Goal: Navigation & Orientation: Find specific page/section

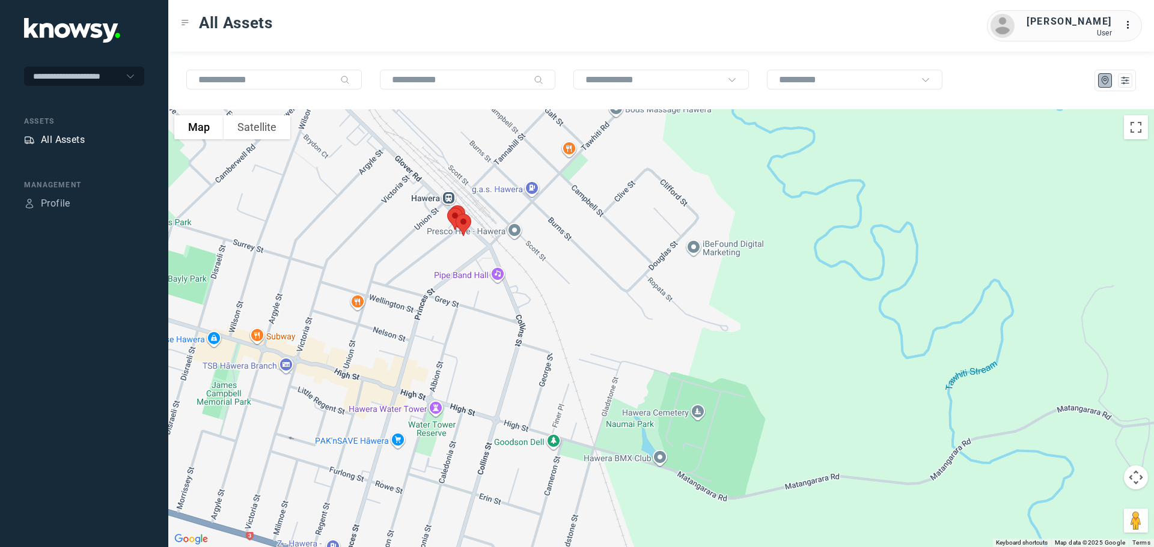
click at [49, 141] on div "All Assets" at bounding box center [63, 140] width 44 height 14
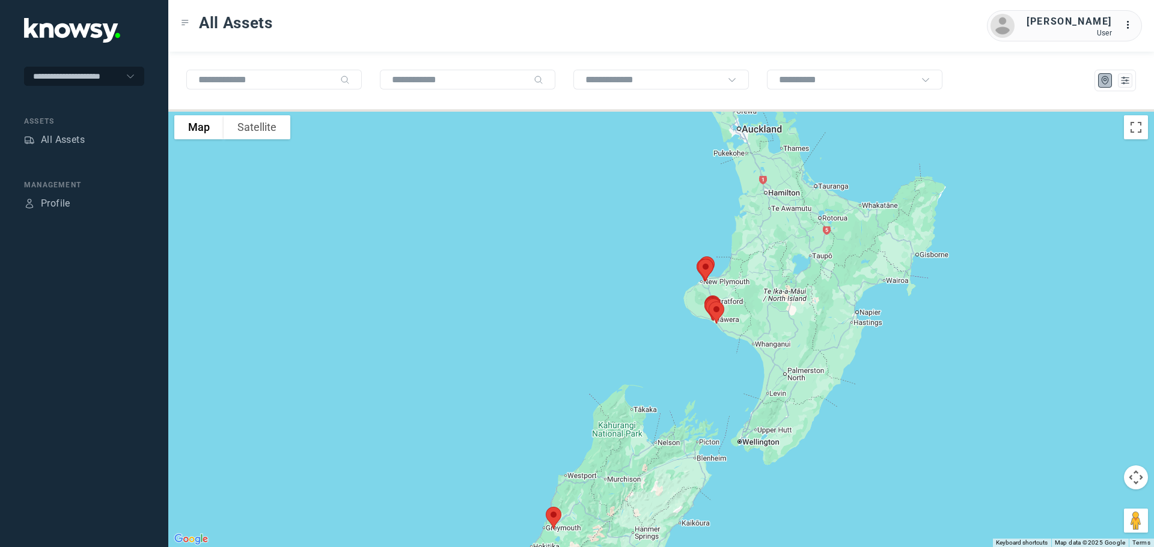
drag, startPoint x: 728, startPoint y: 272, endPoint x: 699, endPoint y: 344, distance: 77.7
click at [702, 346] on div at bounding box center [661, 328] width 986 height 438
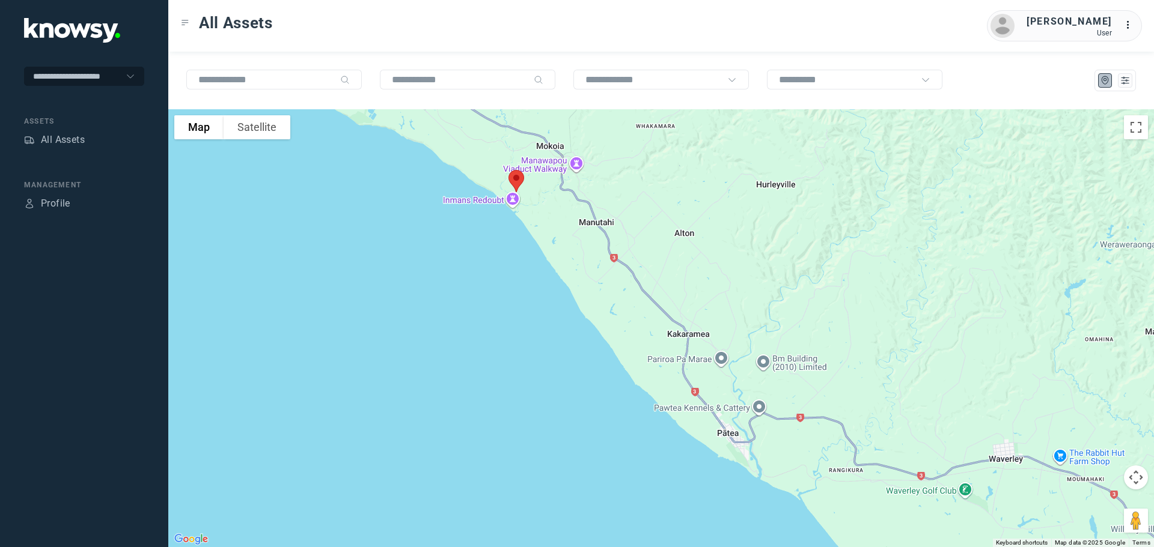
drag, startPoint x: 499, startPoint y: 255, endPoint x: 546, endPoint y: 359, distance: 114.3
click at [546, 359] on div at bounding box center [661, 328] width 986 height 438
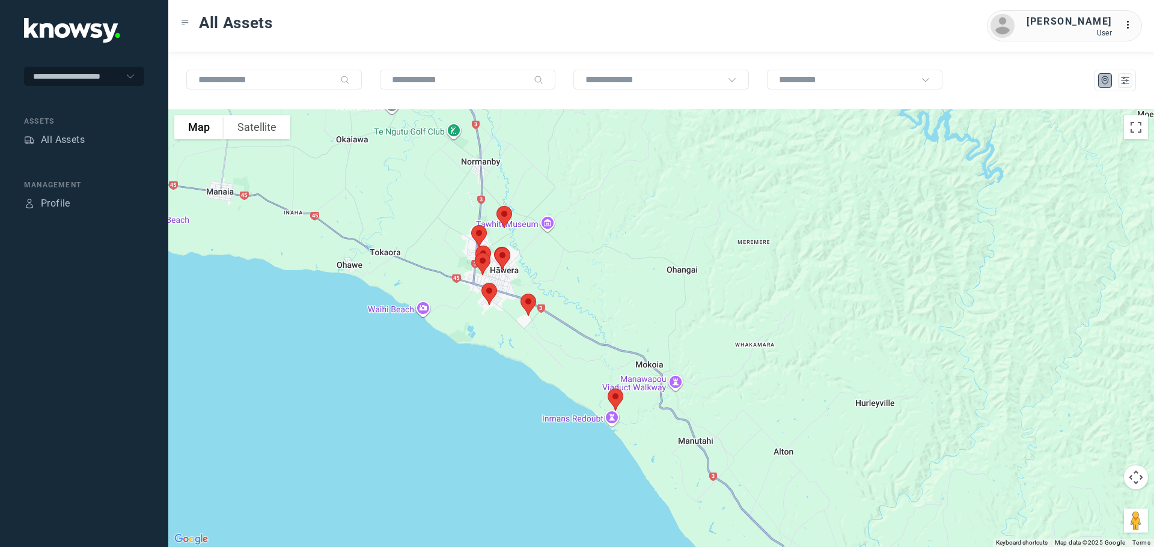
drag, startPoint x: 540, startPoint y: 330, endPoint x: 555, endPoint y: 365, distance: 38.3
click at [555, 365] on div at bounding box center [661, 328] width 986 height 438
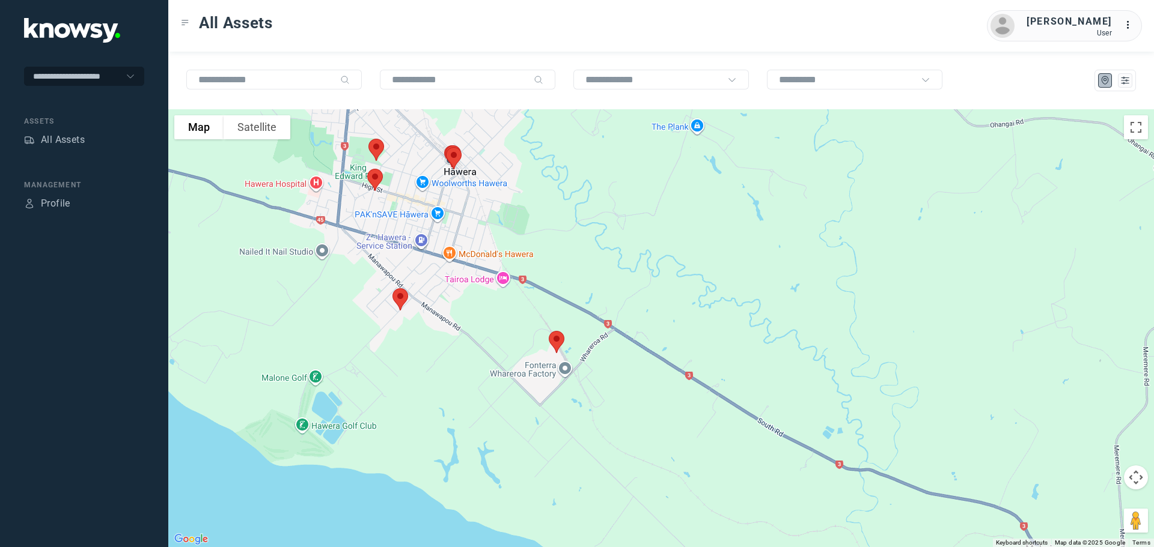
drag, startPoint x: 377, startPoint y: 334, endPoint x: 504, endPoint y: 374, distance: 132.9
click at [504, 375] on div at bounding box center [661, 328] width 986 height 438
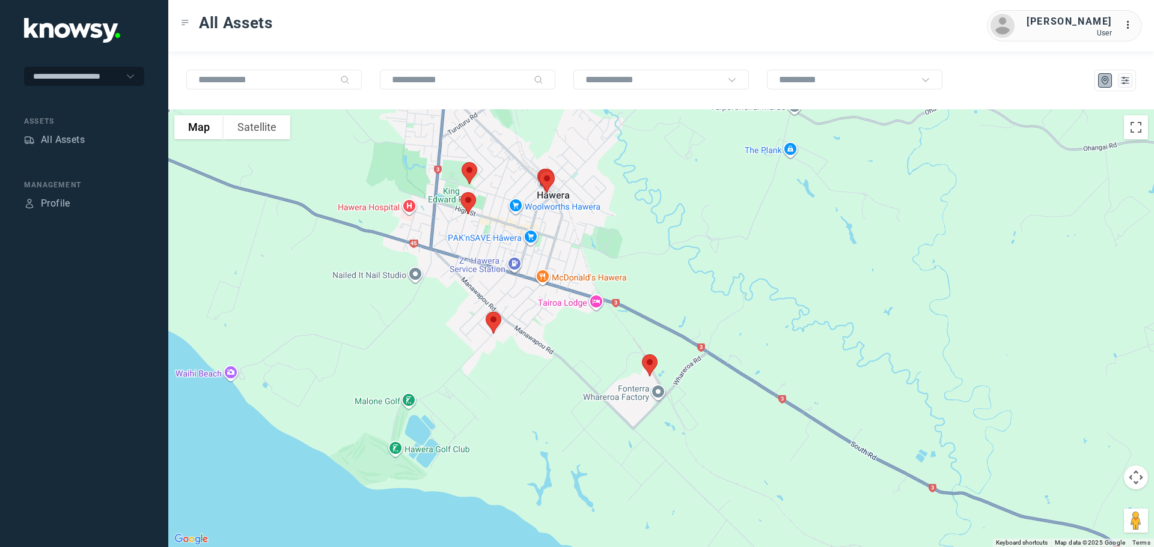
click at [647, 368] on img at bounding box center [649, 366] width 25 height 32
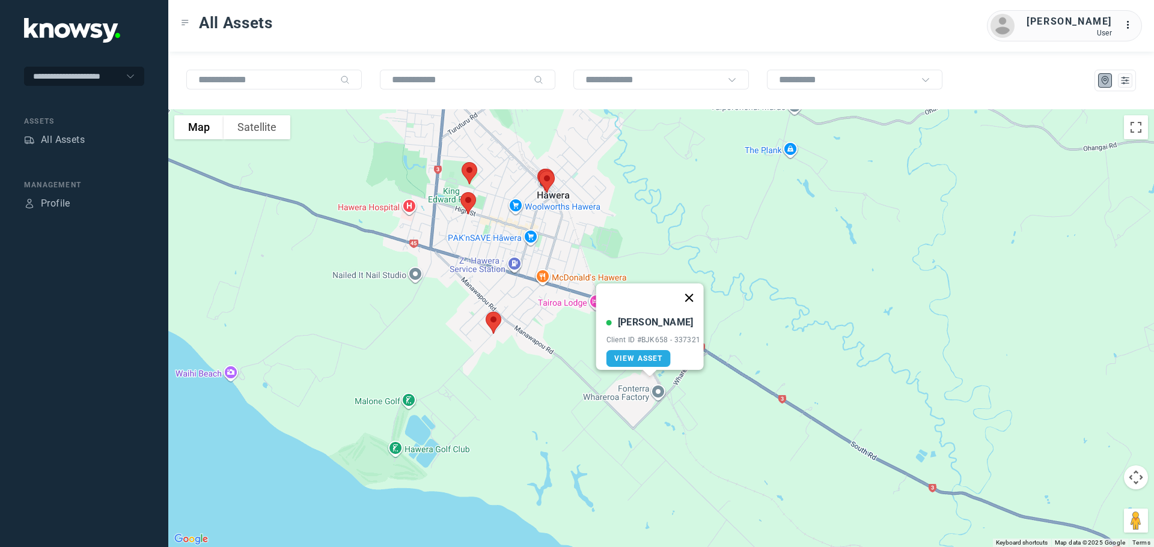
click at [692, 287] on button "Close" at bounding box center [688, 298] width 29 height 29
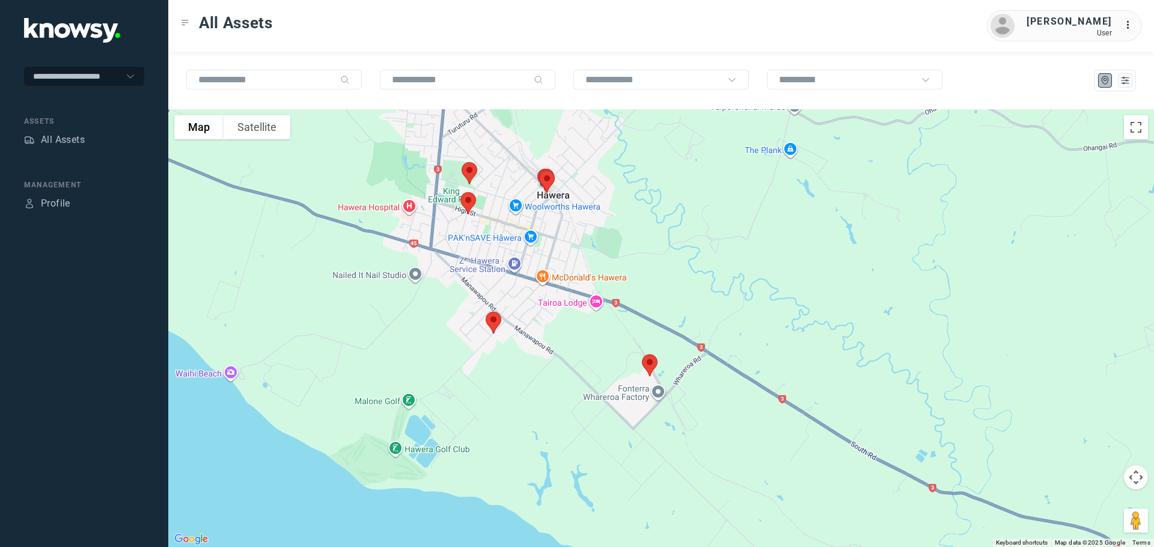
click at [496, 326] on img at bounding box center [493, 323] width 25 height 32
click at [539, 249] on button "Close" at bounding box center [531, 255] width 29 height 29
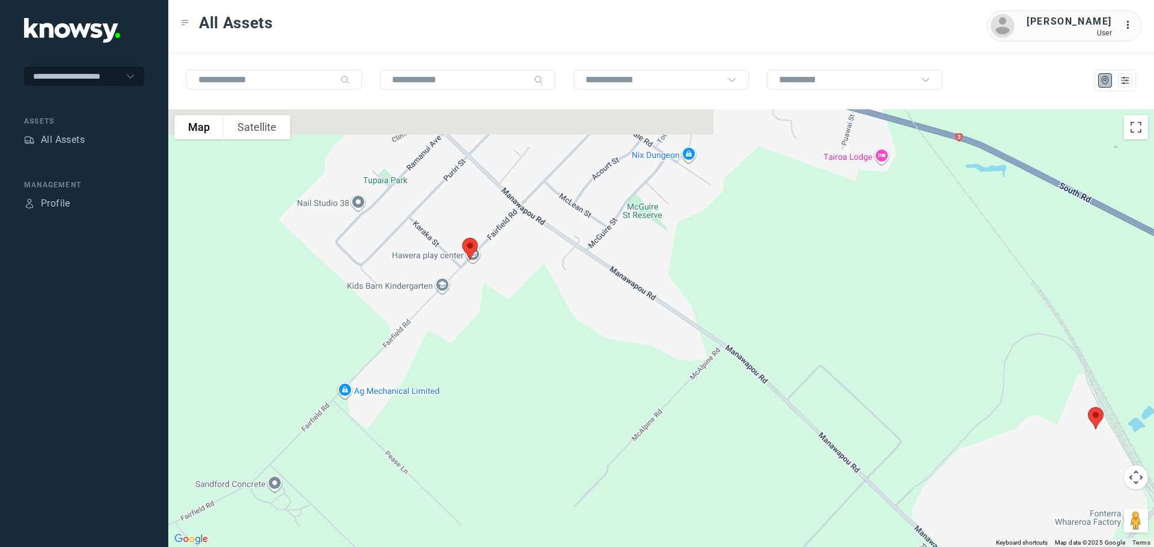
drag, startPoint x: 483, startPoint y: 223, endPoint x: 496, endPoint y: 269, distance: 48.1
click at [496, 269] on div at bounding box center [661, 328] width 986 height 438
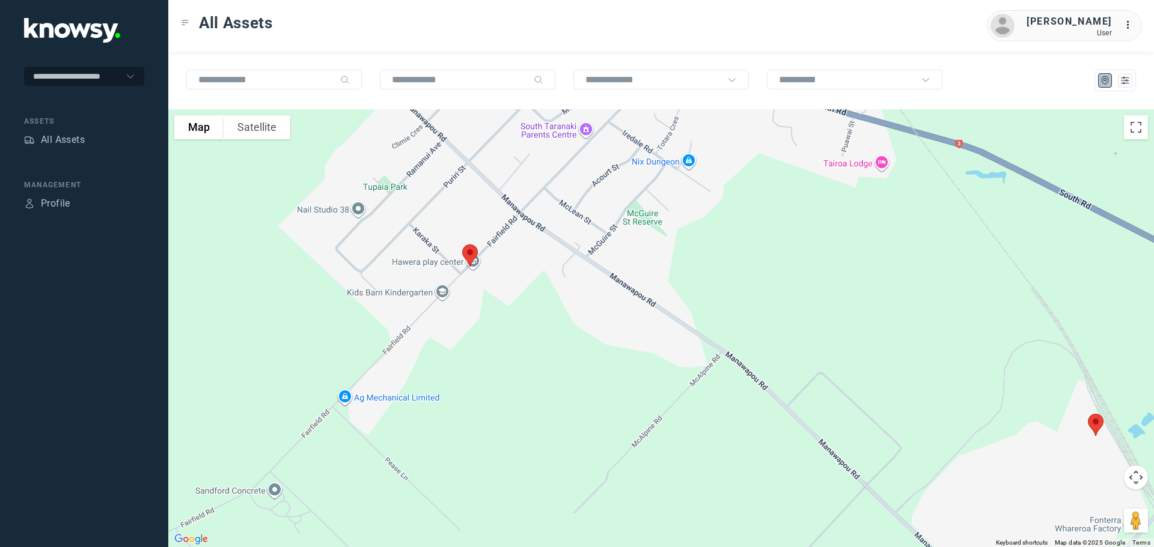
click at [469, 257] on img at bounding box center [469, 256] width 25 height 32
click at [511, 180] on button "Close" at bounding box center [508, 188] width 29 height 29
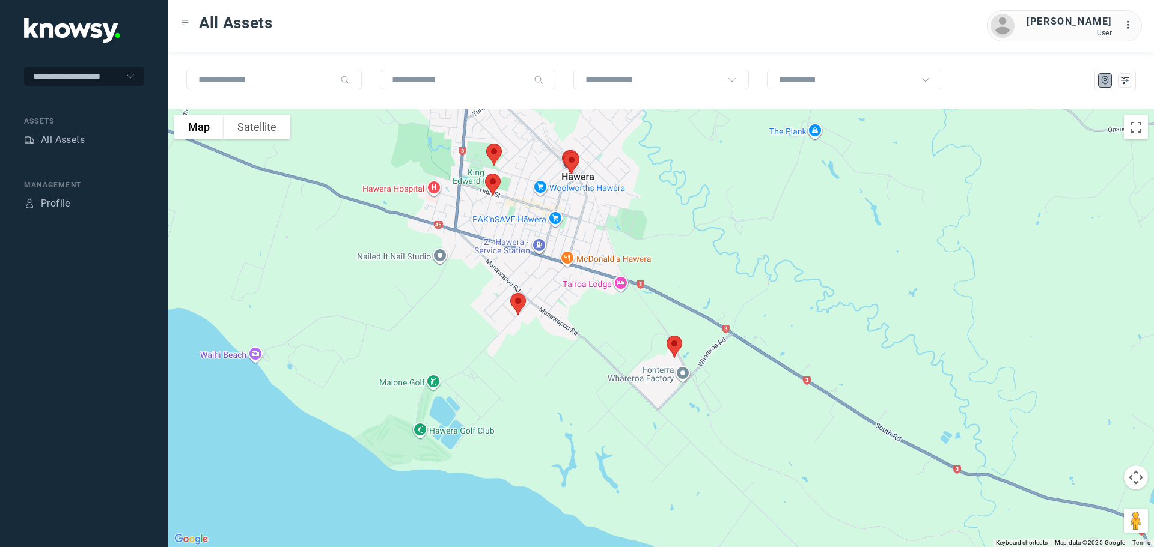
drag, startPoint x: 568, startPoint y: 254, endPoint x: 585, endPoint y: 334, distance: 82.3
click at [585, 334] on div at bounding box center [661, 328] width 986 height 438
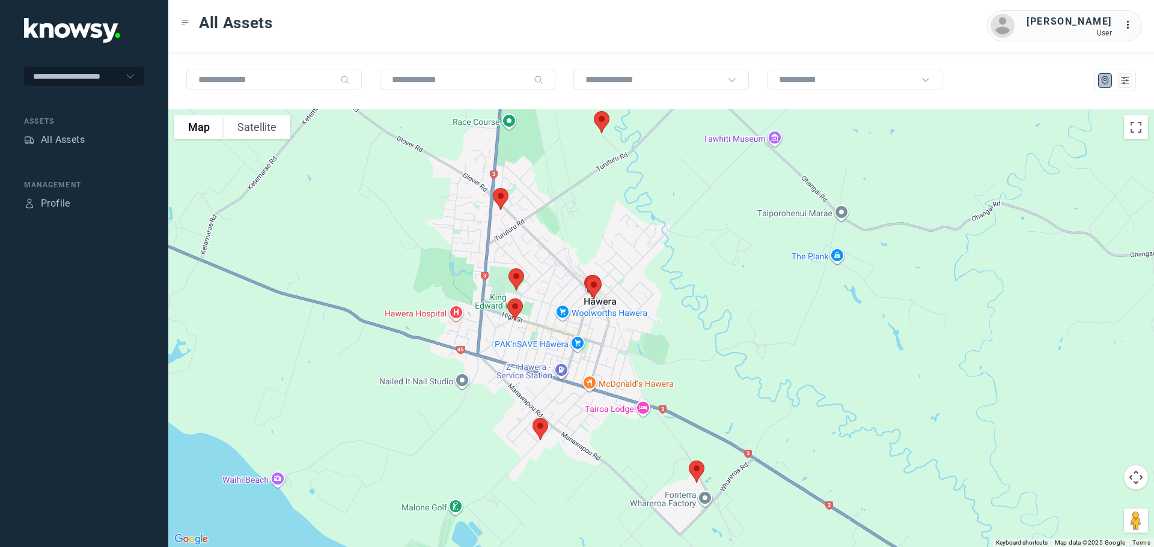
click at [516, 307] on img at bounding box center [514, 310] width 25 height 32
click at [558, 233] on button "Close" at bounding box center [554, 242] width 29 height 29
click at [516, 275] on img at bounding box center [516, 280] width 25 height 32
click at [557, 203] on button "Close" at bounding box center [554, 212] width 29 height 29
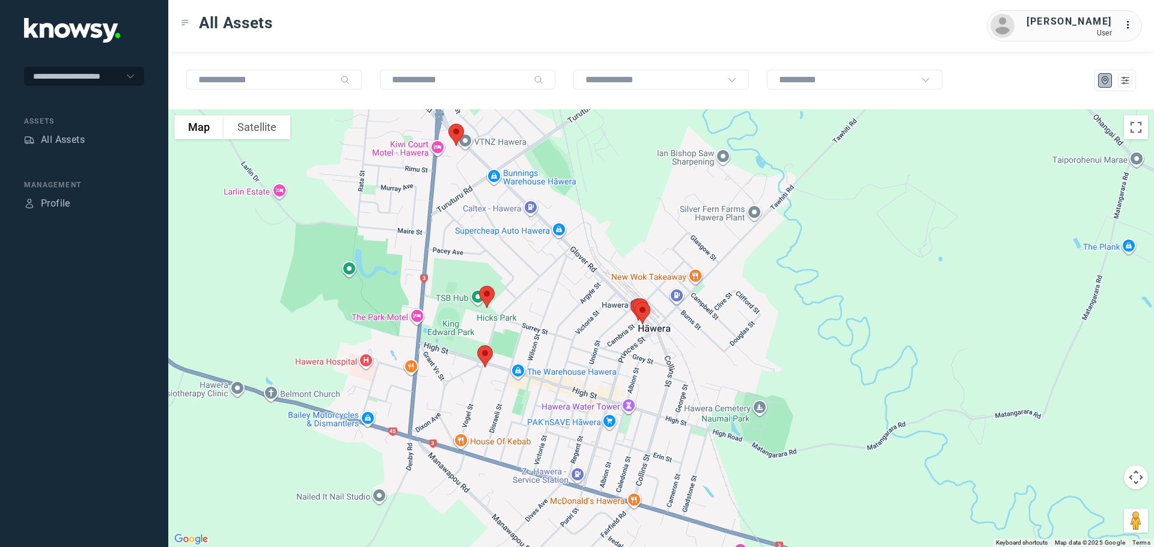
click at [454, 132] on img at bounding box center [456, 135] width 25 height 32
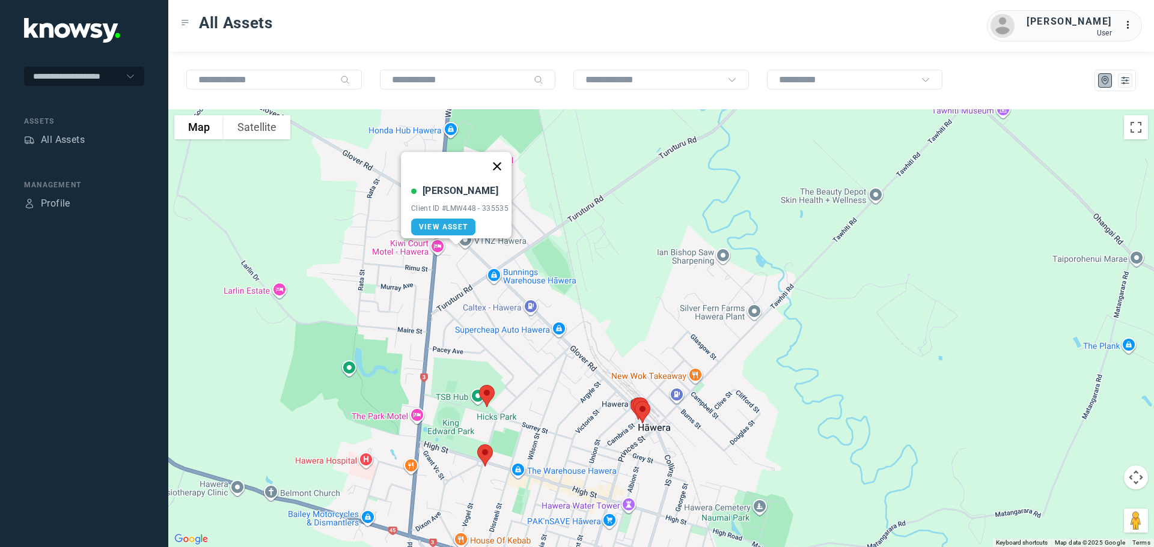
click at [502, 160] on button "Close" at bounding box center [497, 166] width 29 height 29
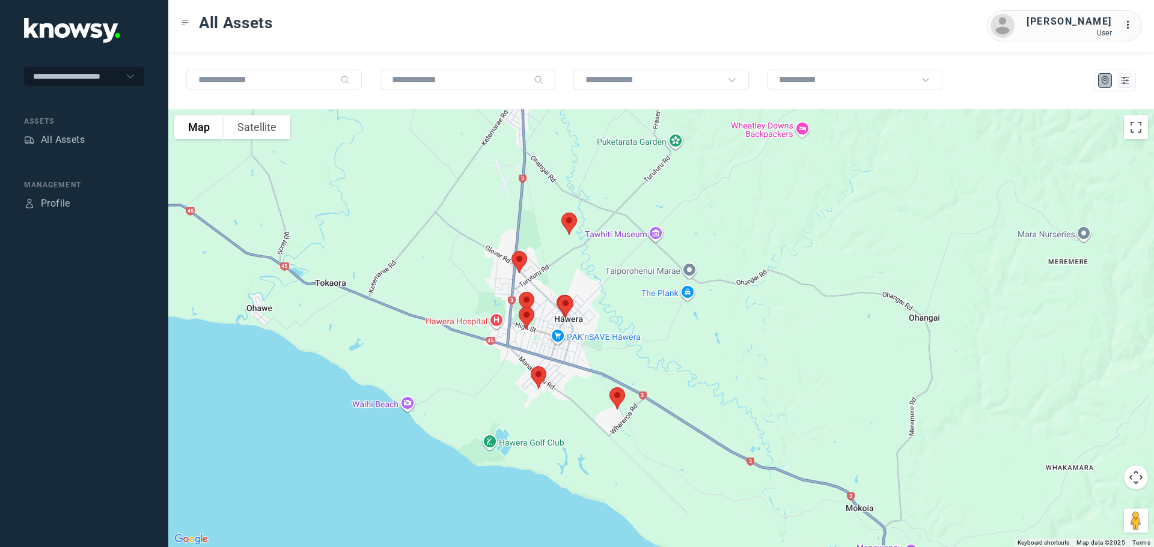
click at [572, 221] on img at bounding box center [569, 224] width 25 height 32
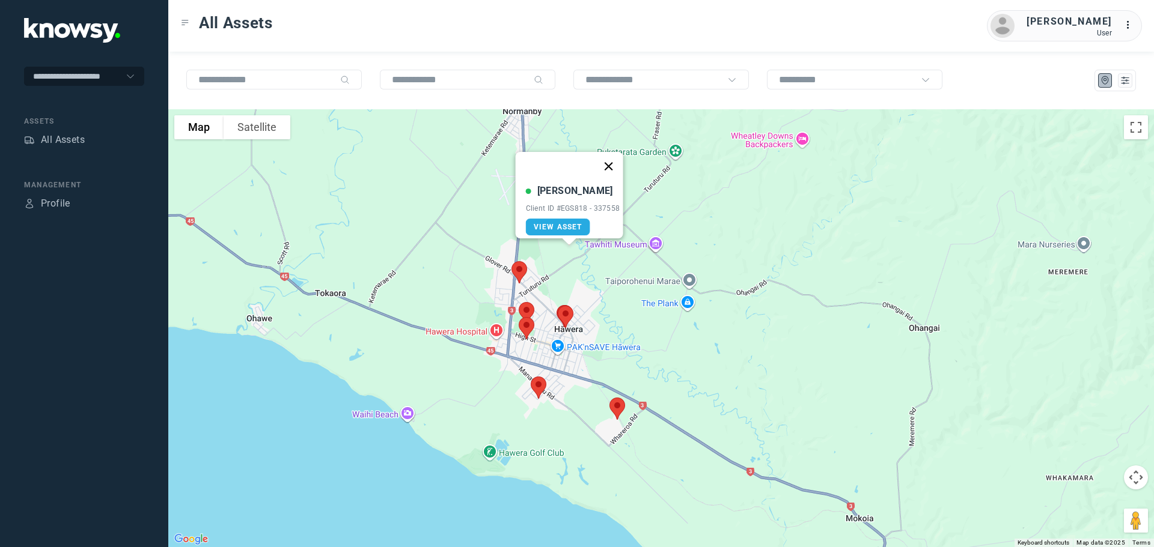
click at [617, 154] on button "Close" at bounding box center [608, 166] width 29 height 29
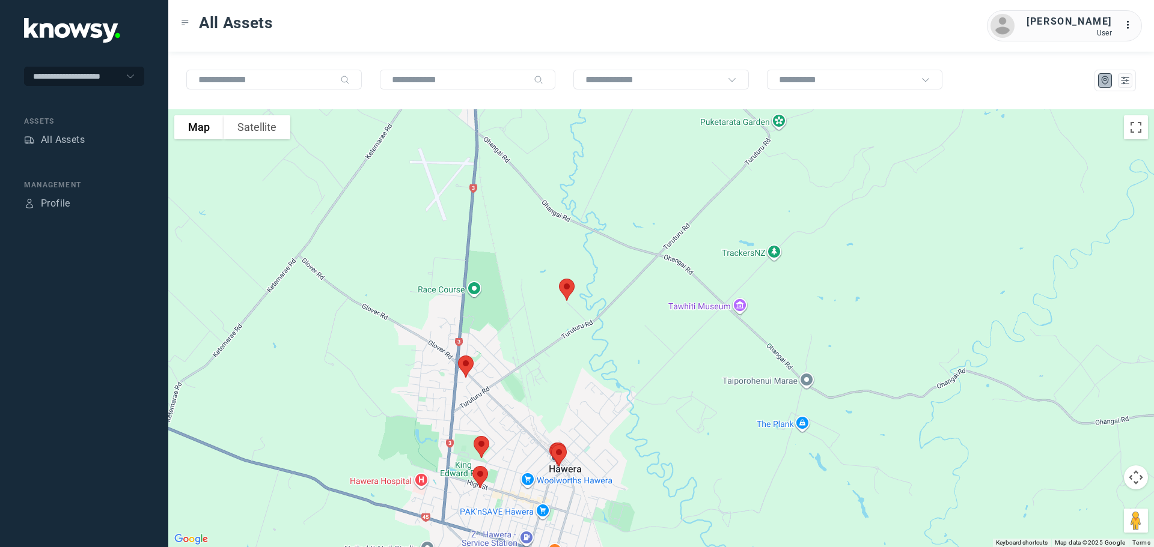
drag, startPoint x: 541, startPoint y: 266, endPoint x: 555, endPoint y: 326, distance: 61.5
click at [555, 326] on div "To navigate, press the arrow keys." at bounding box center [661, 328] width 986 height 438
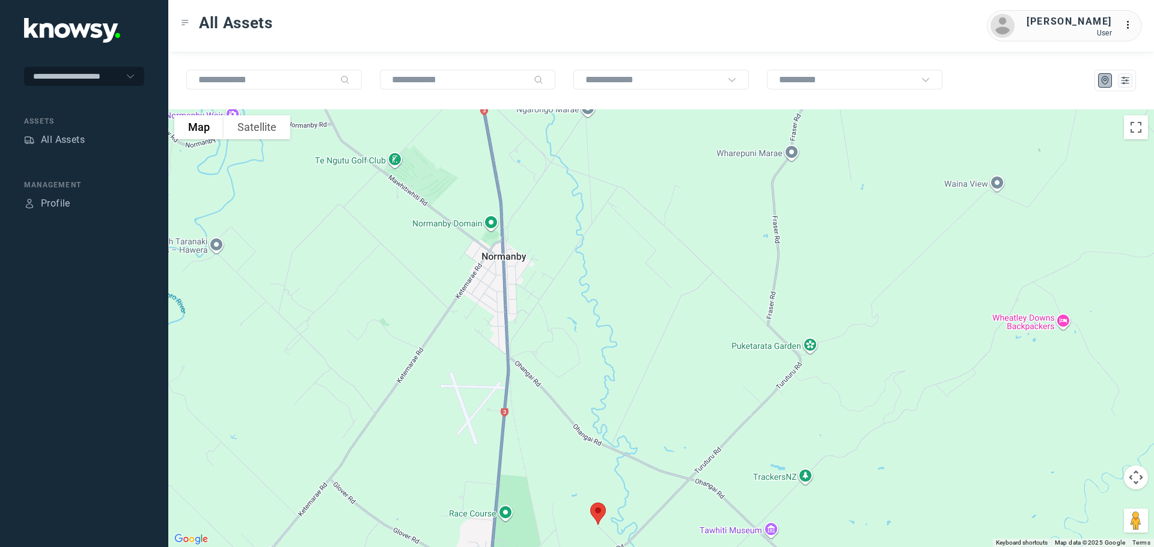
drag, startPoint x: 547, startPoint y: 221, endPoint x: 552, endPoint y: 330, distance: 109.5
click at [552, 330] on div at bounding box center [661, 328] width 986 height 438
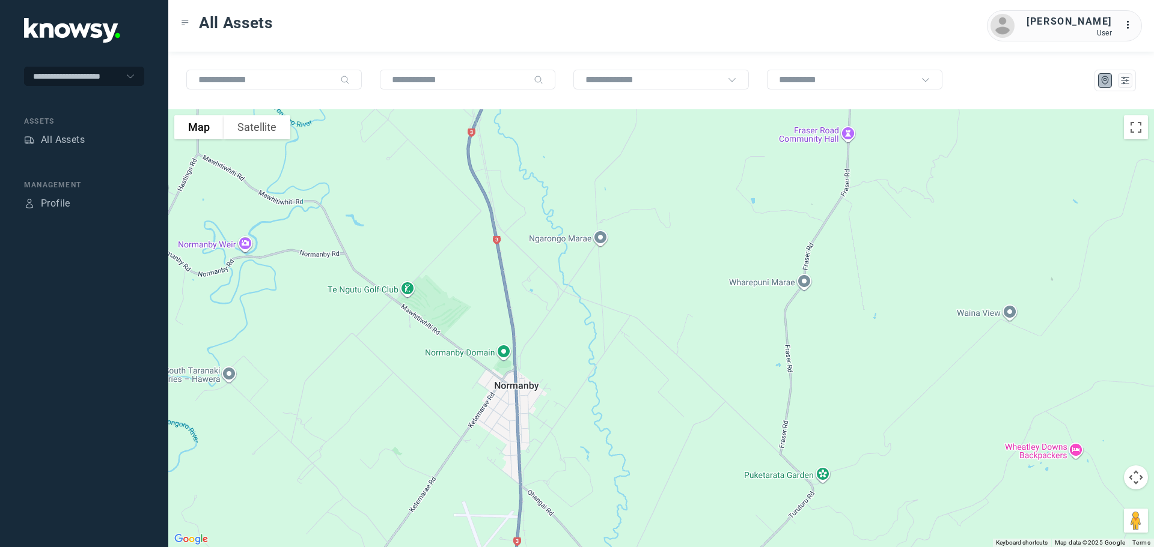
drag, startPoint x: 555, startPoint y: 212, endPoint x: 569, endPoint y: 319, distance: 108.5
click at [569, 348] on div at bounding box center [661, 328] width 986 height 438
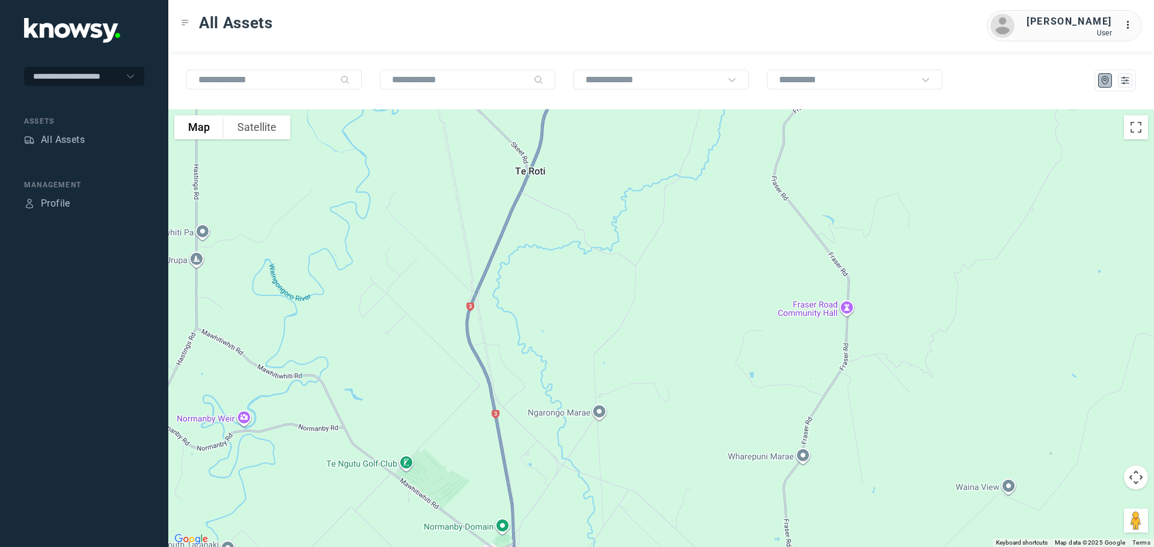
drag, startPoint x: 569, startPoint y: 246, endPoint x: 558, endPoint y: 370, distance: 124.3
click at [558, 370] on div at bounding box center [661, 328] width 986 height 438
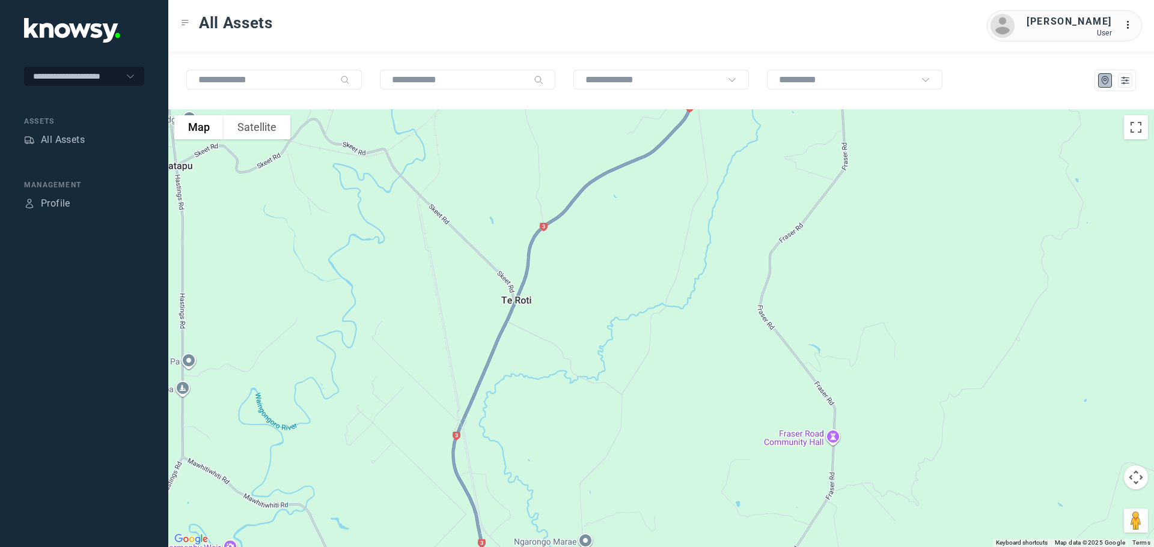
drag, startPoint x: 582, startPoint y: 250, endPoint x: 566, endPoint y: 361, distance: 112.3
click at [566, 363] on div at bounding box center [661, 328] width 986 height 438
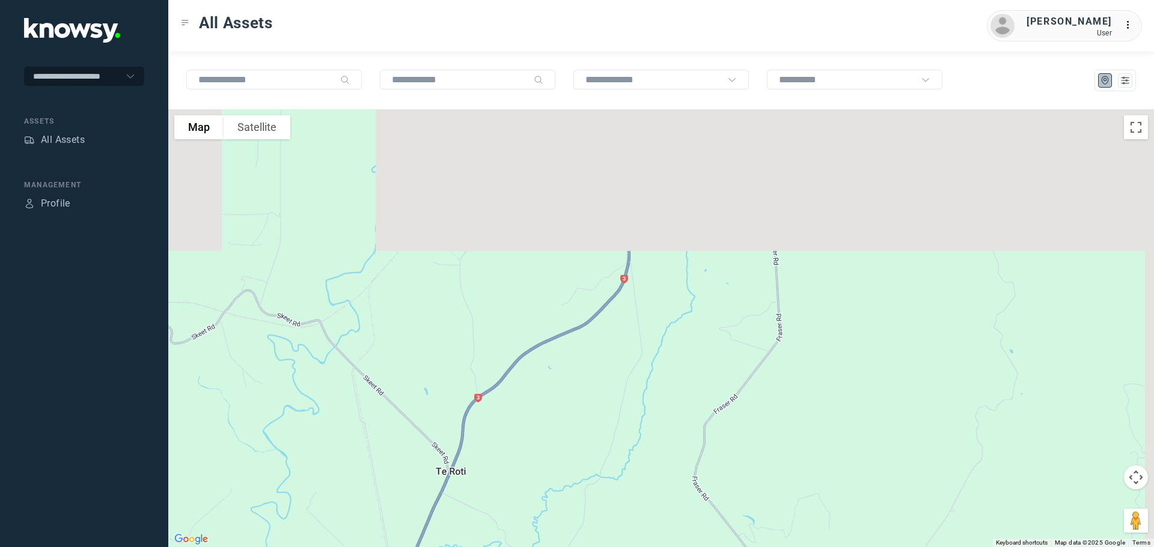
drag, startPoint x: 607, startPoint y: 271, endPoint x: 540, endPoint y: 429, distance: 171.6
click at [540, 429] on div at bounding box center [661, 328] width 986 height 438
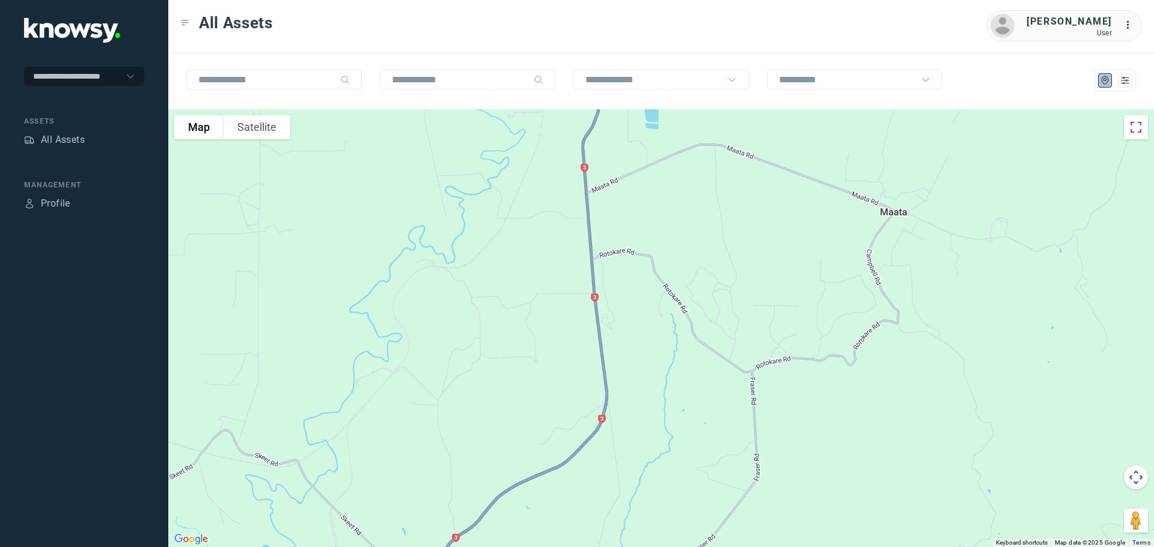
drag, startPoint x: 635, startPoint y: 349, endPoint x: 614, endPoint y: 428, distance: 82.7
click at [619, 440] on div at bounding box center [661, 328] width 986 height 438
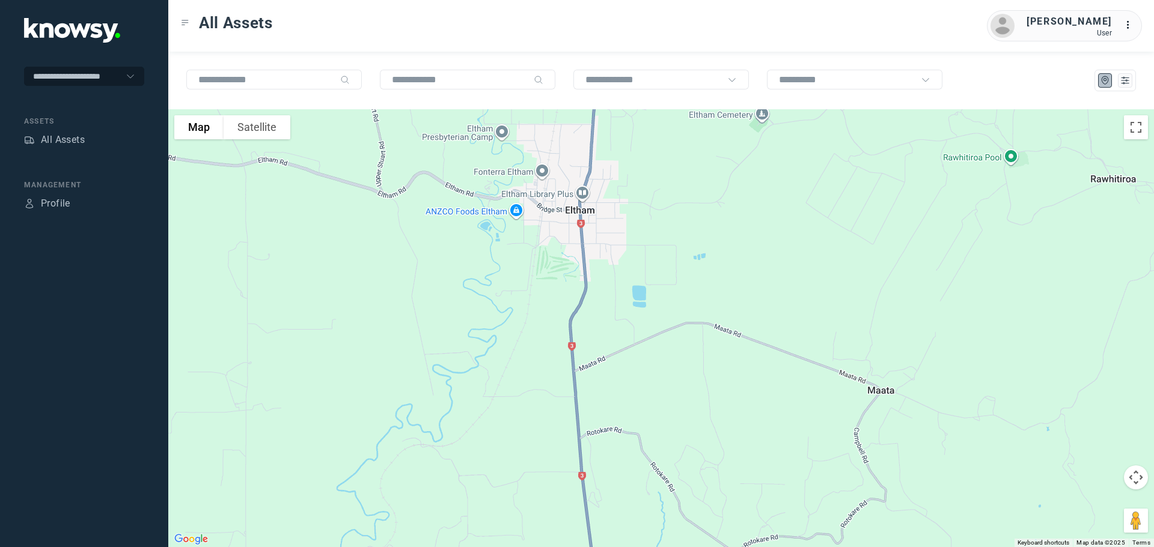
drag, startPoint x: 619, startPoint y: 305, endPoint x: 615, endPoint y: 415, distance: 110.6
click at [619, 433] on div at bounding box center [661, 328] width 986 height 438
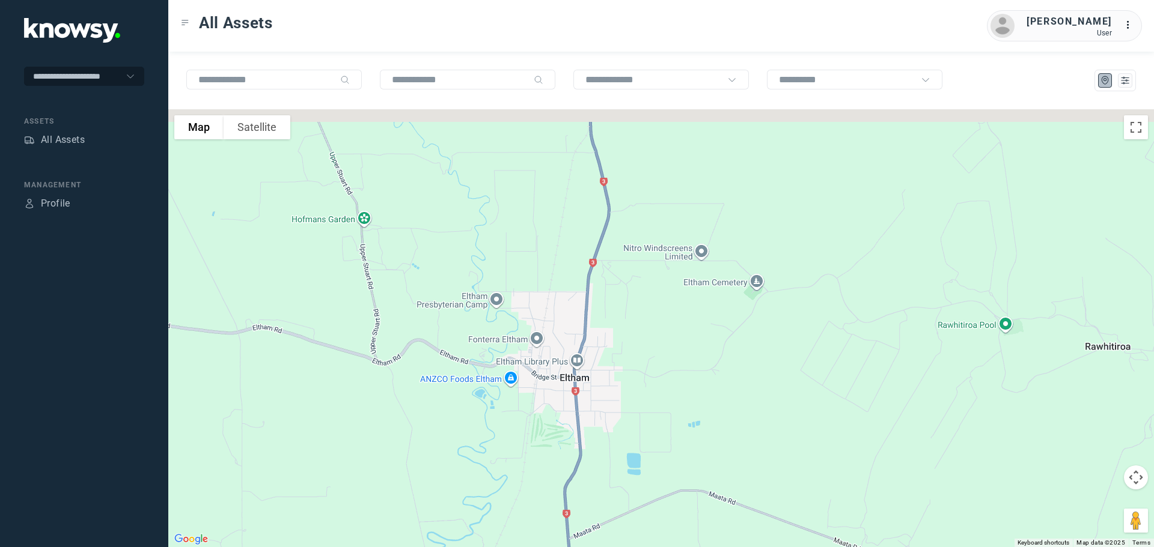
drag, startPoint x: 623, startPoint y: 376, endPoint x: 620, endPoint y: 441, distance: 65.0
click at [620, 441] on div at bounding box center [661, 328] width 986 height 438
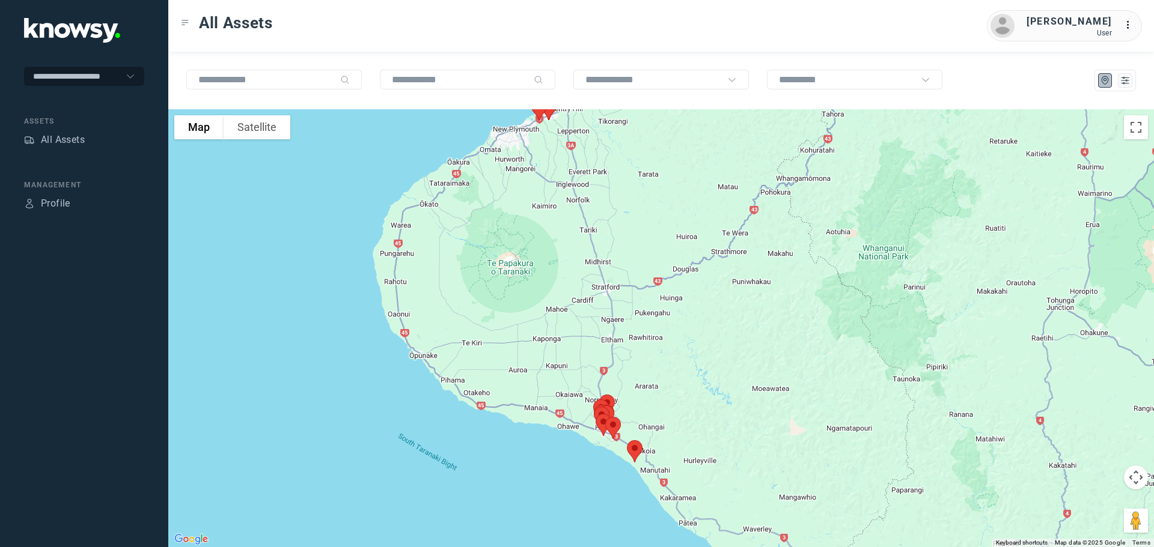
drag, startPoint x: 657, startPoint y: 233, endPoint x: 660, endPoint y: 408, distance: 174.9
click at [660, 408] on div at bounding box center [661, 328] width 986 height 438
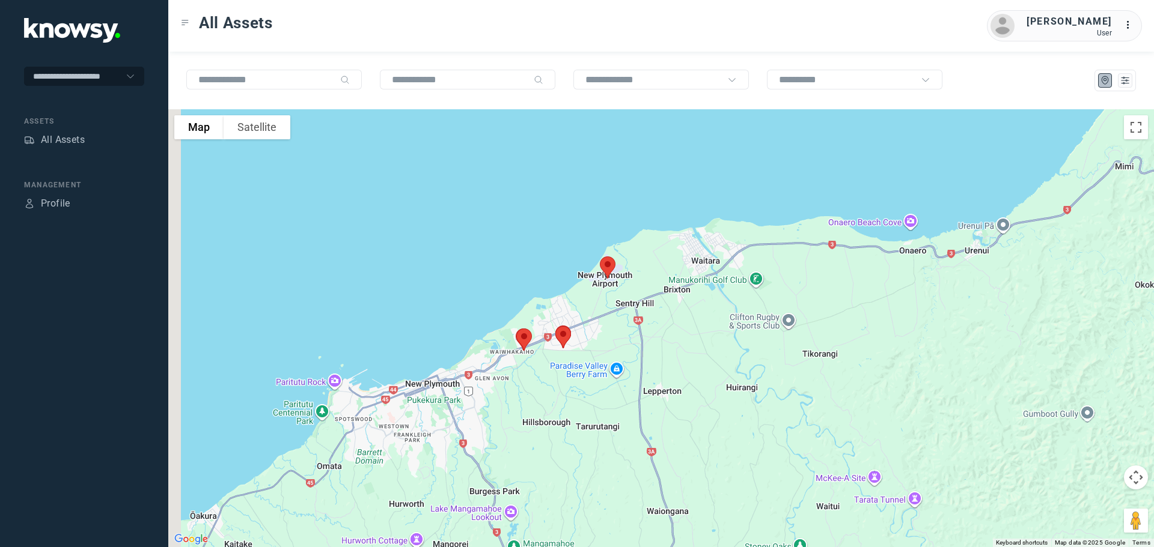
drag, startPoint x: 516, startPoint y: 476, endPoint x: 635, endPoint y: 303, distance: 209.7
click at [635, 303] on div at bounding box center [661, 328] width 986 height 438
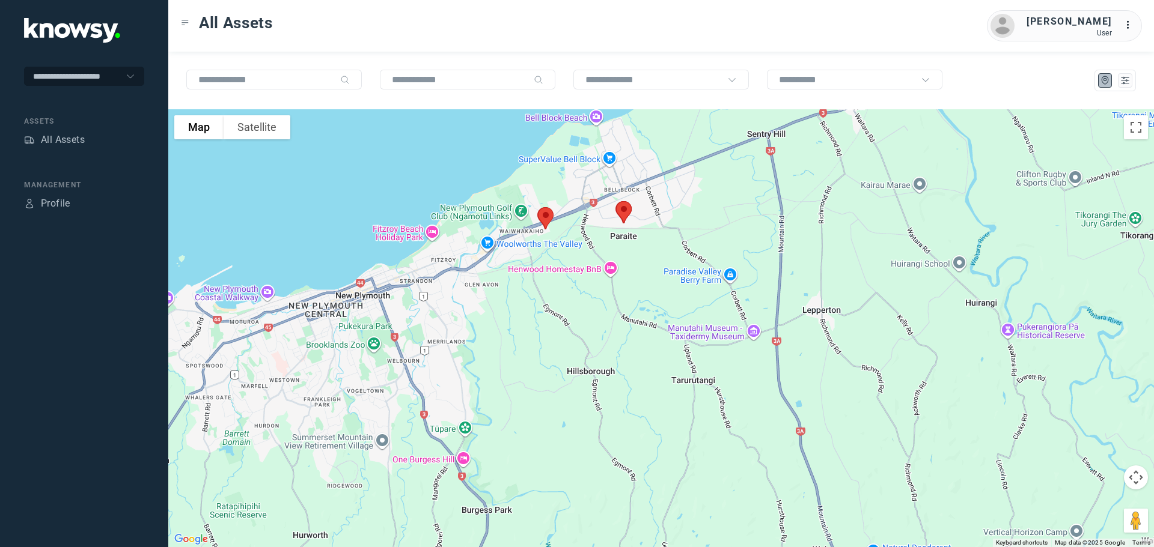
click at [544, 210] on img at bounding box center [545, 219] width 25 height 32
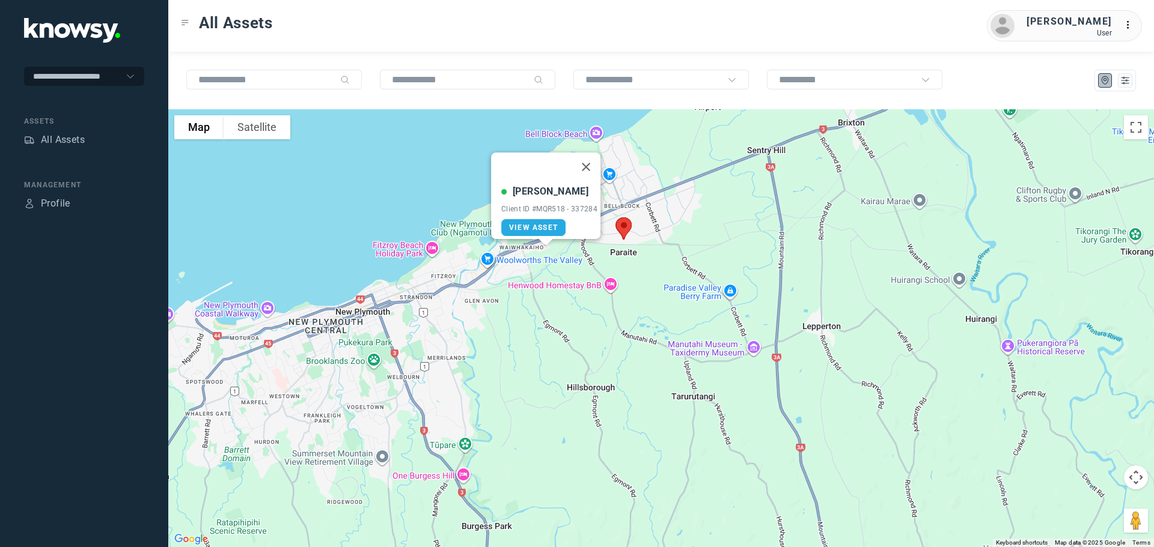
click at [588, 158] on button "Close" at bounding box center [586, 167] width 29 height 29
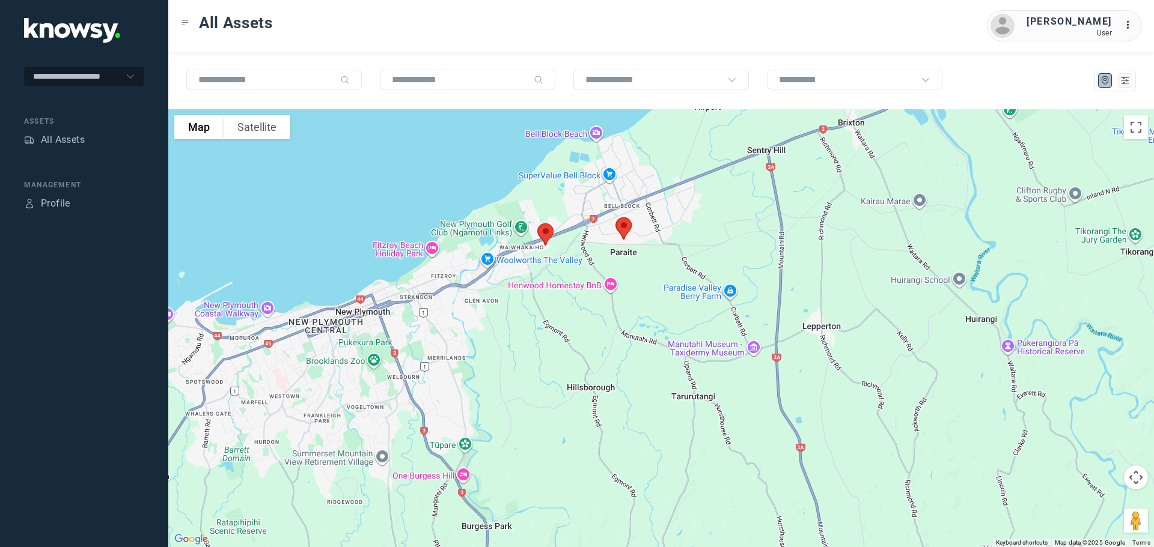
click at [617, 228] on img at bounding box center [623, 229] width 25 height 32
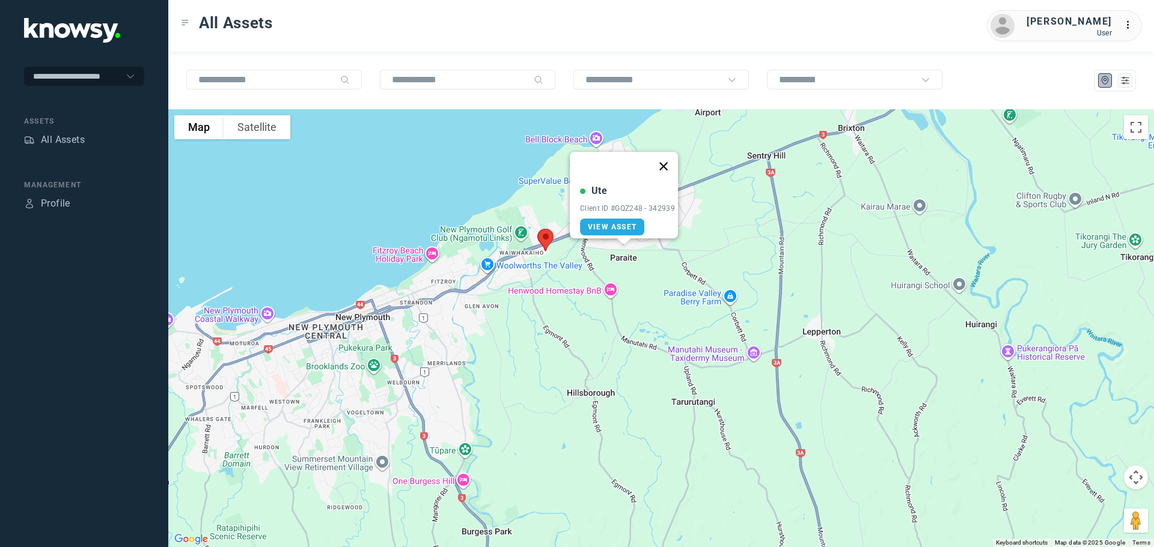
click at [665, 162] on button "Close" at bounding box center [663, 166] width 29 height 29
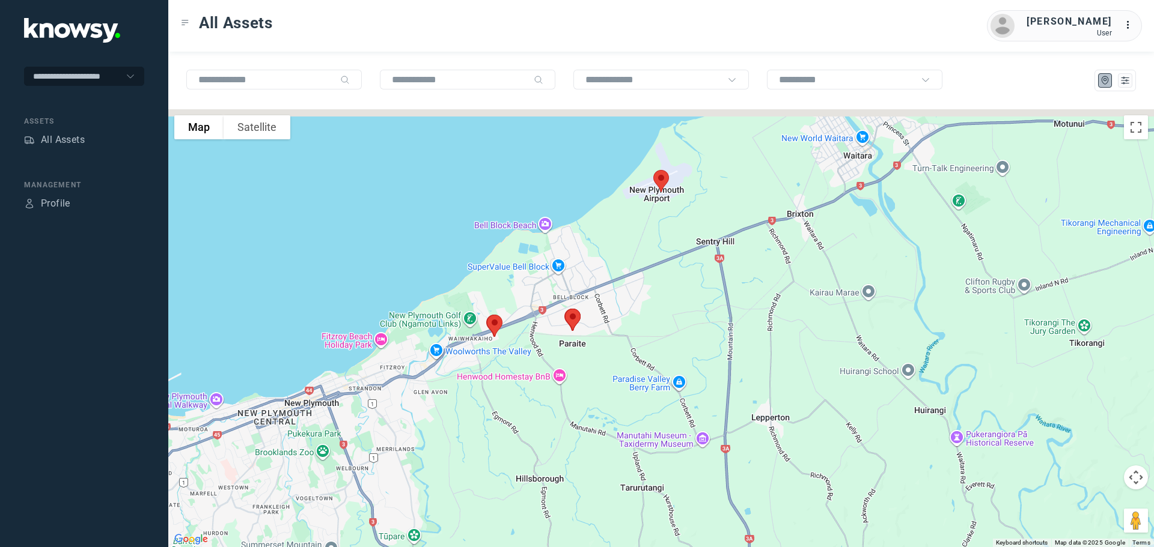
drag, startPoint x: 668, startPoint y: 237, endPoint x: 603, endPoint y: 329, distance: 112.5
click at [604, 330] on div "To navigate, press the arrow keys." at bounding box center [661, 328] width 986 height 438
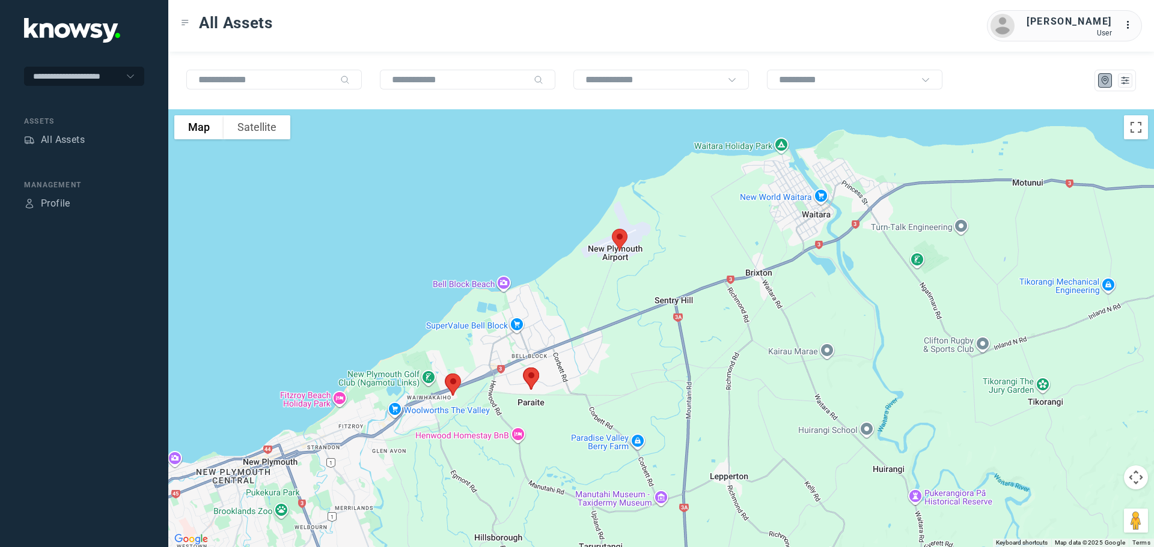
click at [621, 233] on img at bounding box center [619, 240] width 25 height 32
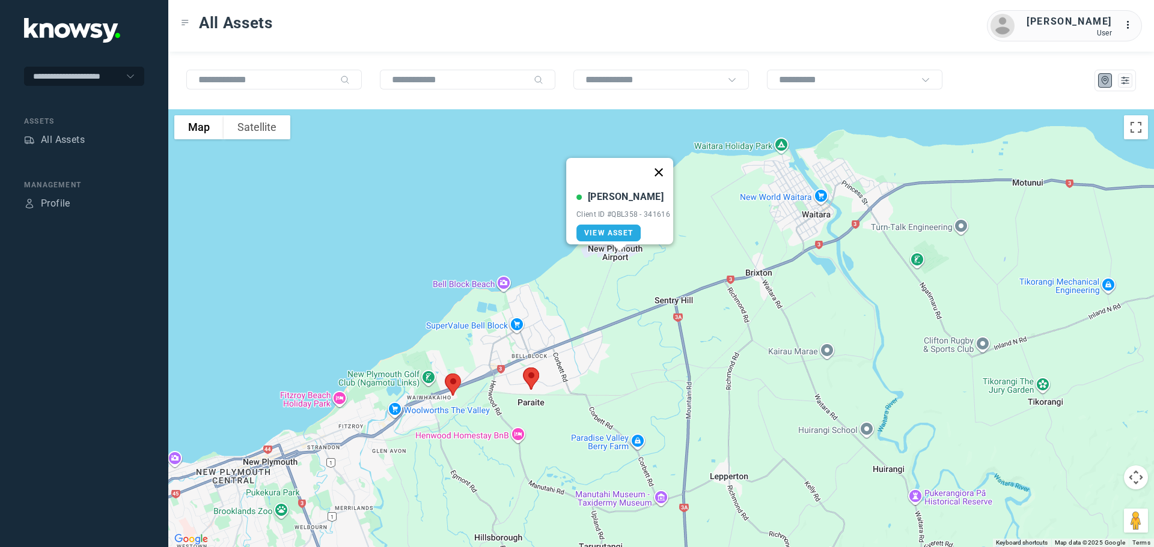
click at [669, 165] on button "Close" at bounding box center [658, 172] width 29 height 29
